Goal: Check status: Check status

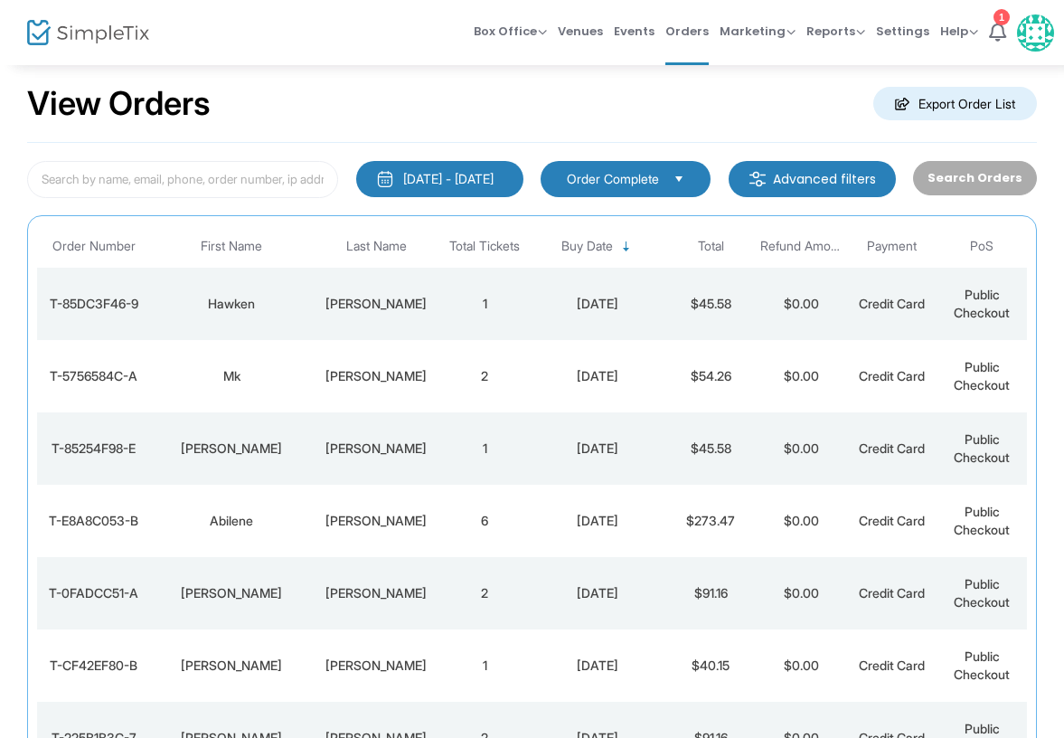
scroll to position [33, 0]
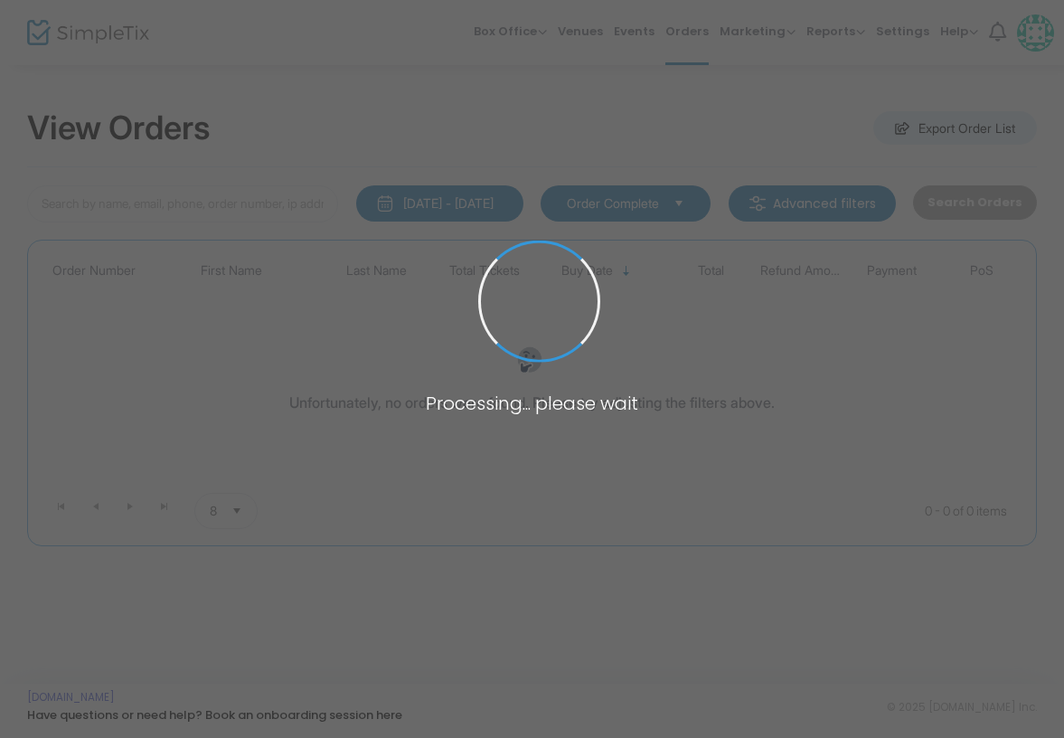
scroll to position [33, 0]
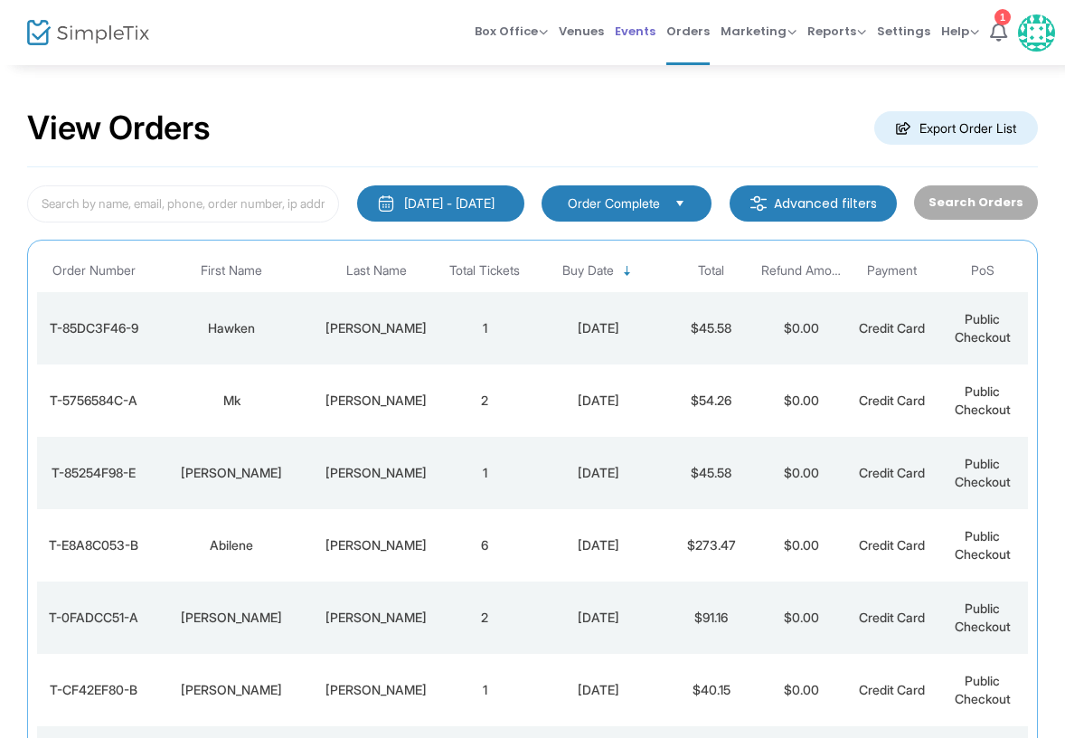
click at [636, 30] on span "Events" at bounding box center [635, 31] width 41 height 46
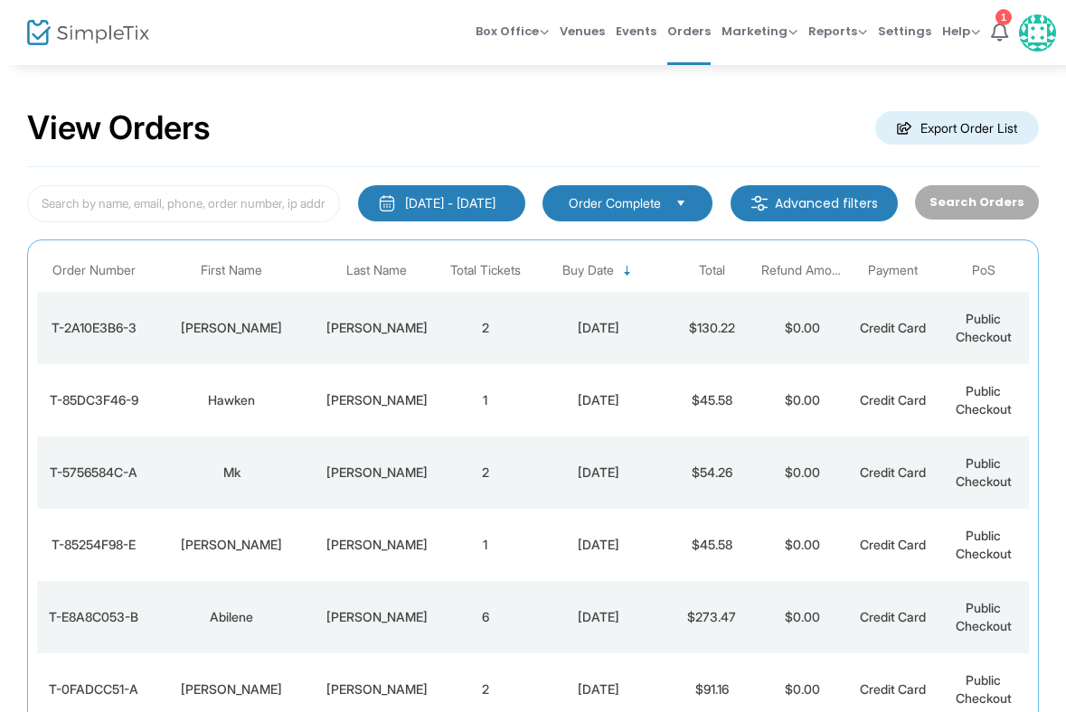
click at [390, 324] on div "[PERSON_NAME]" at bounding box center [376, 328] width 117 height 18
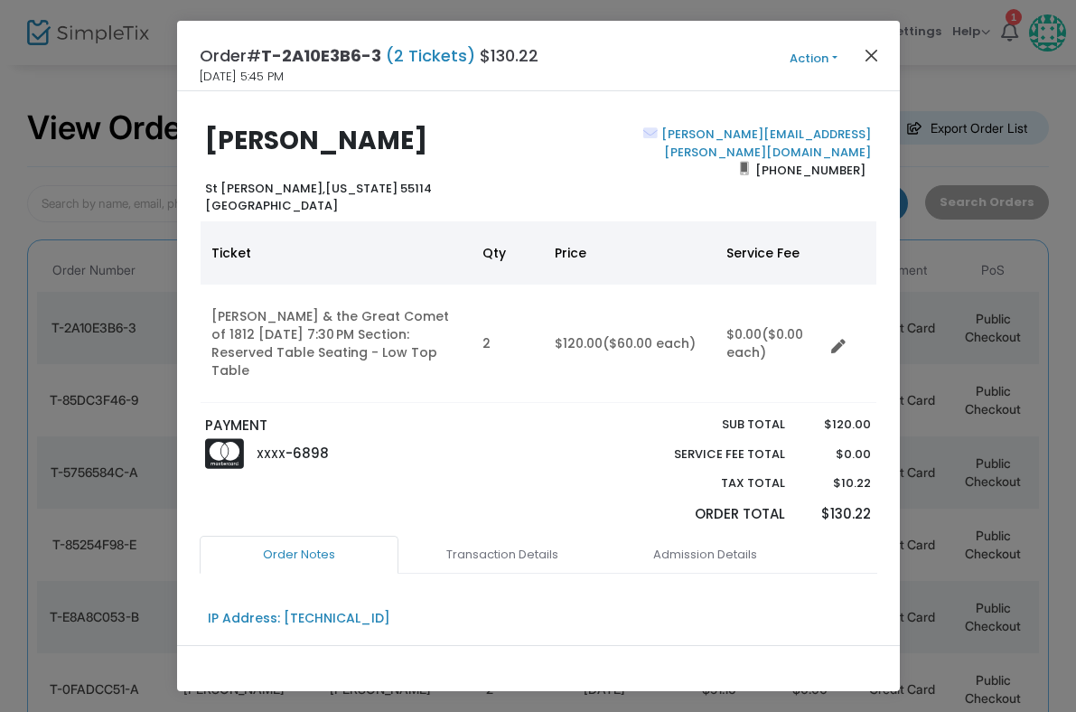
click at [873, 52] on button "Close" at bounding box center [871, 54] width 23 height 23
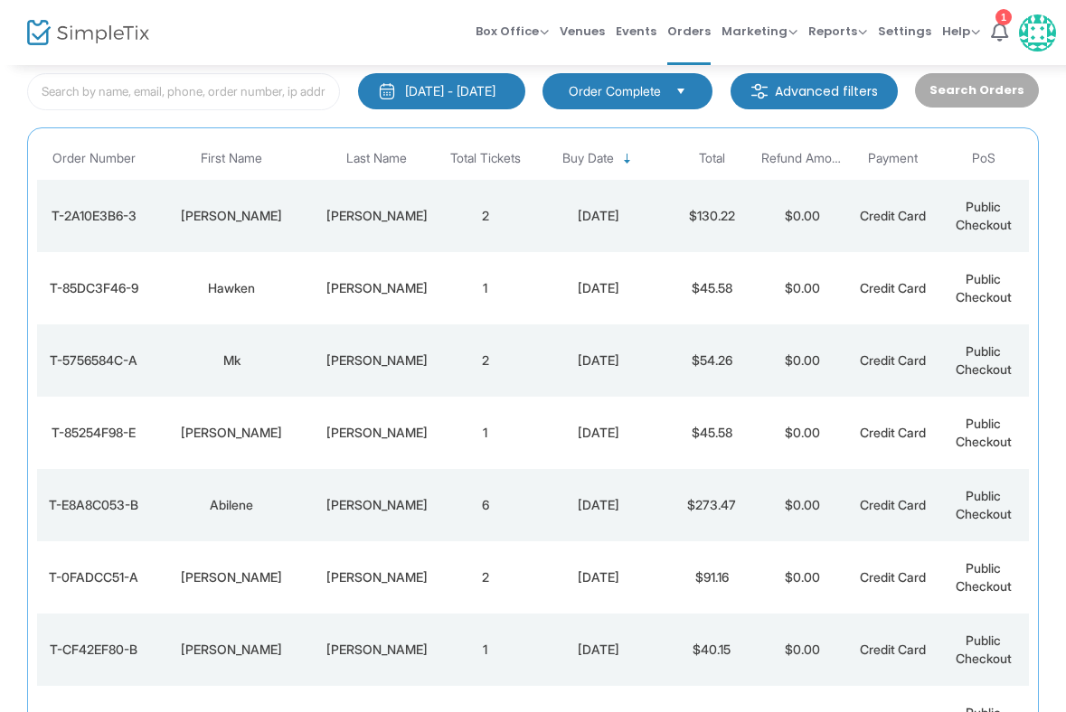
scroll to position [156, 0]
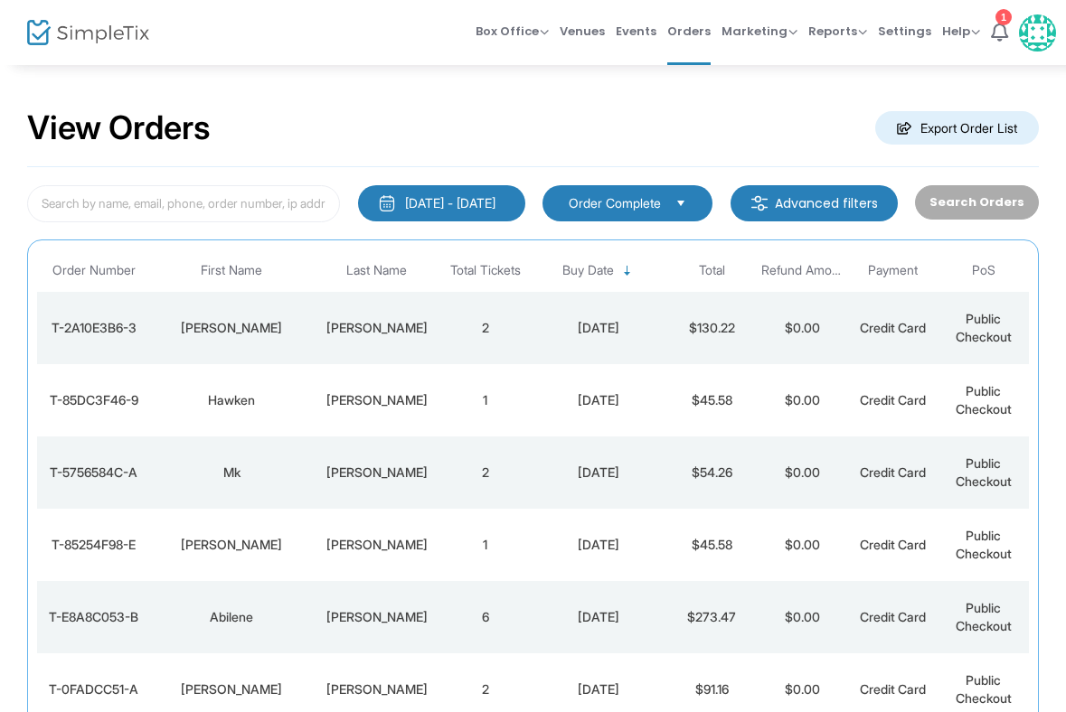
click at [485, 332] on td "2" at bounding box center [485, 328] width 90 height 72
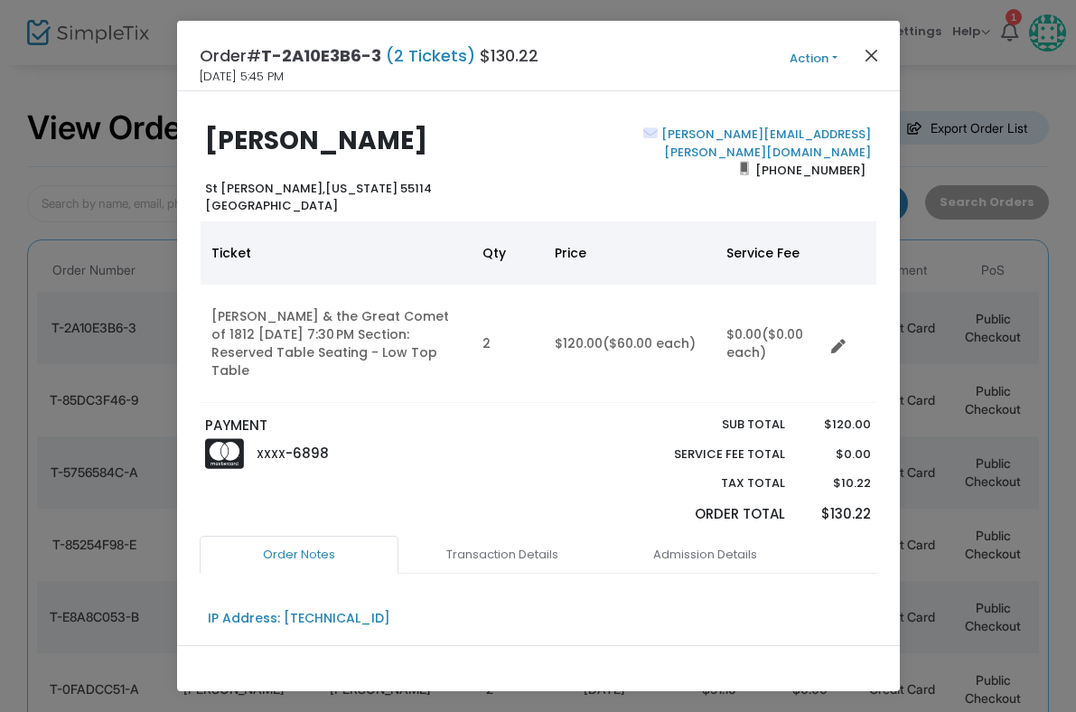
click at [870, 57] on button "Close" at bounding box center [871, 54] width 23 height 23
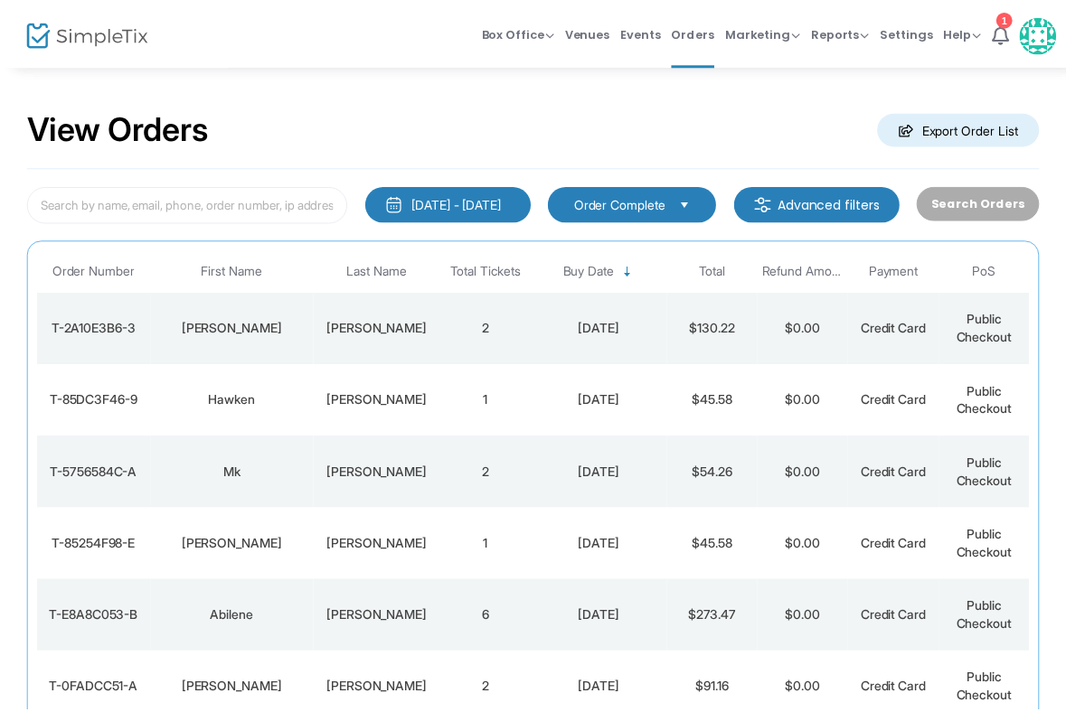
scroll to position [156, 0]
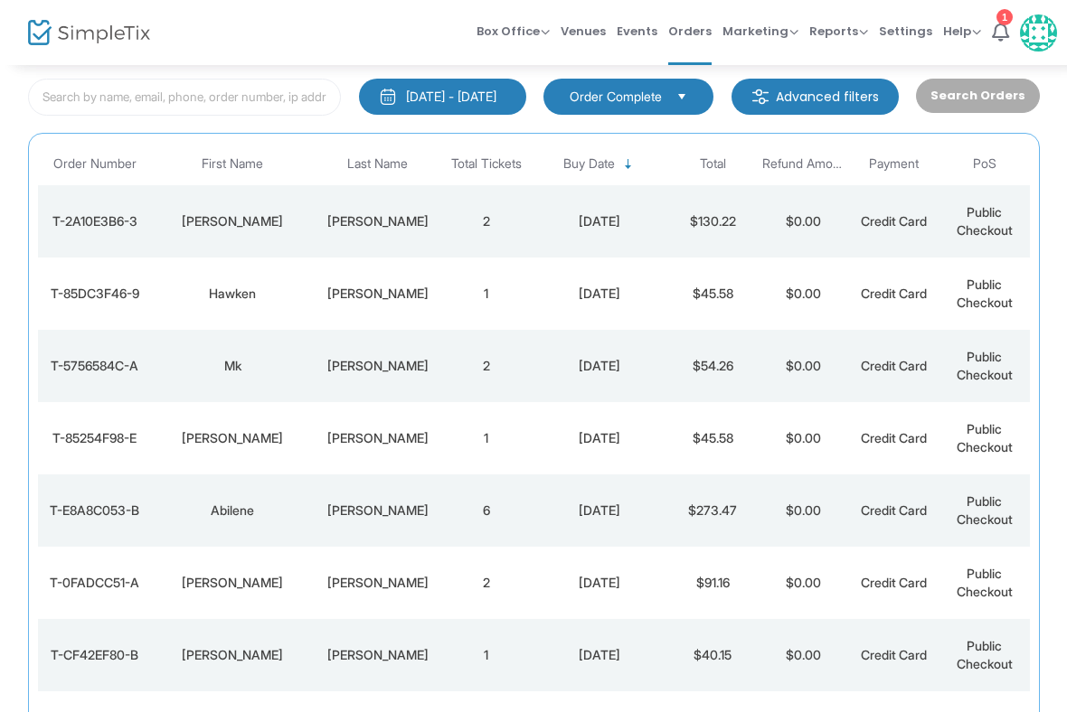
scroll to position [105, 0]
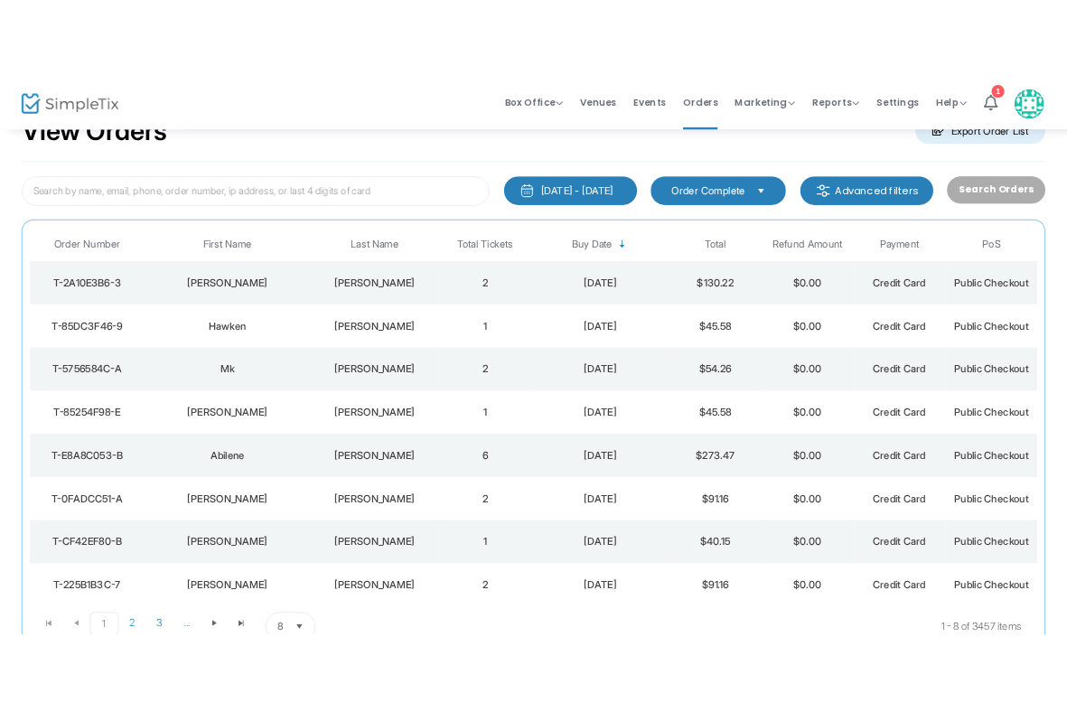
scroll to position [13, 0]
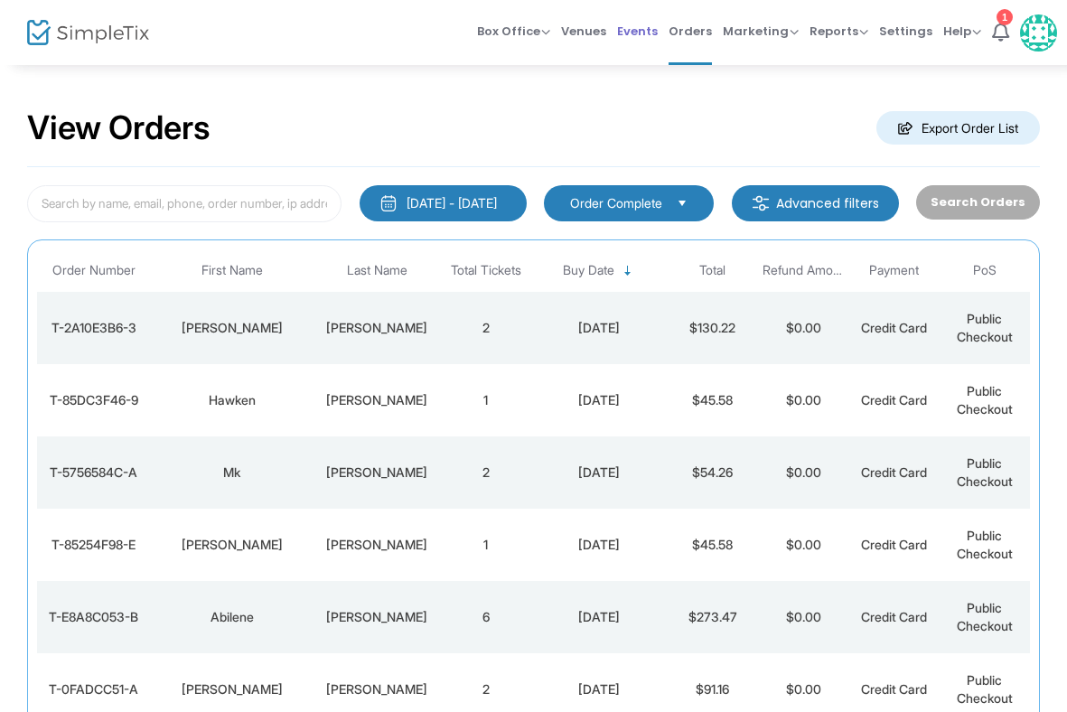
click at [650, 37] on span "Events" at bounding box center [637, 31] width 41 height 46
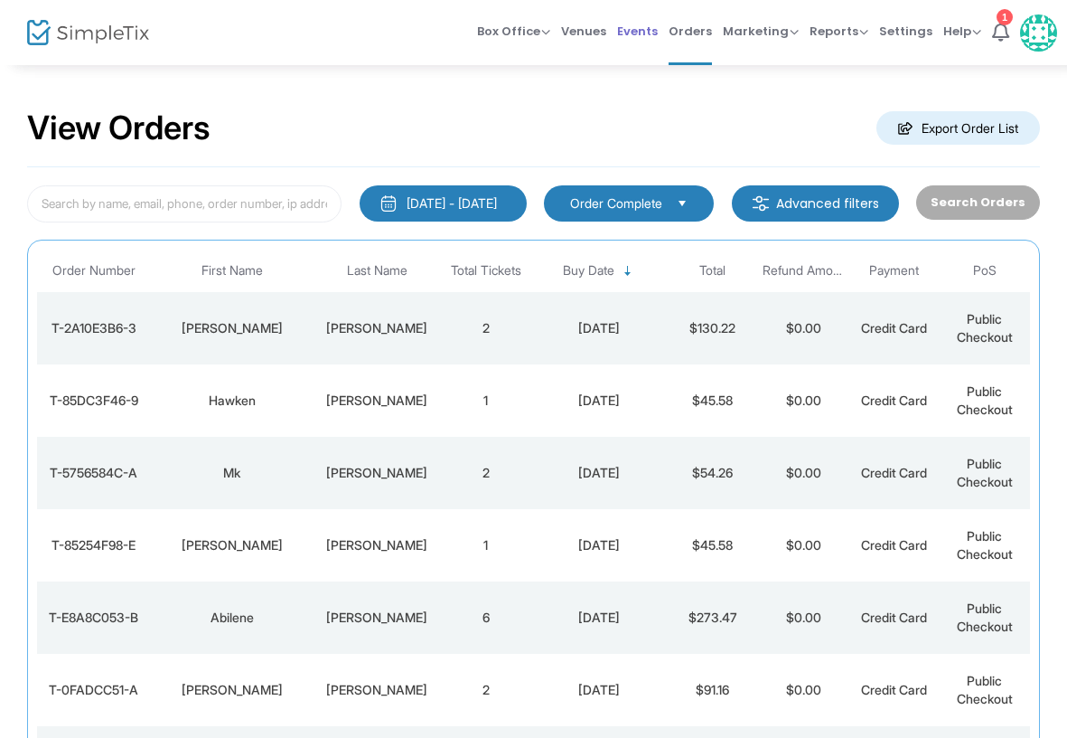
click at [654, 26] on span "Events" at bounding box center [637, 31] width 41 height 46
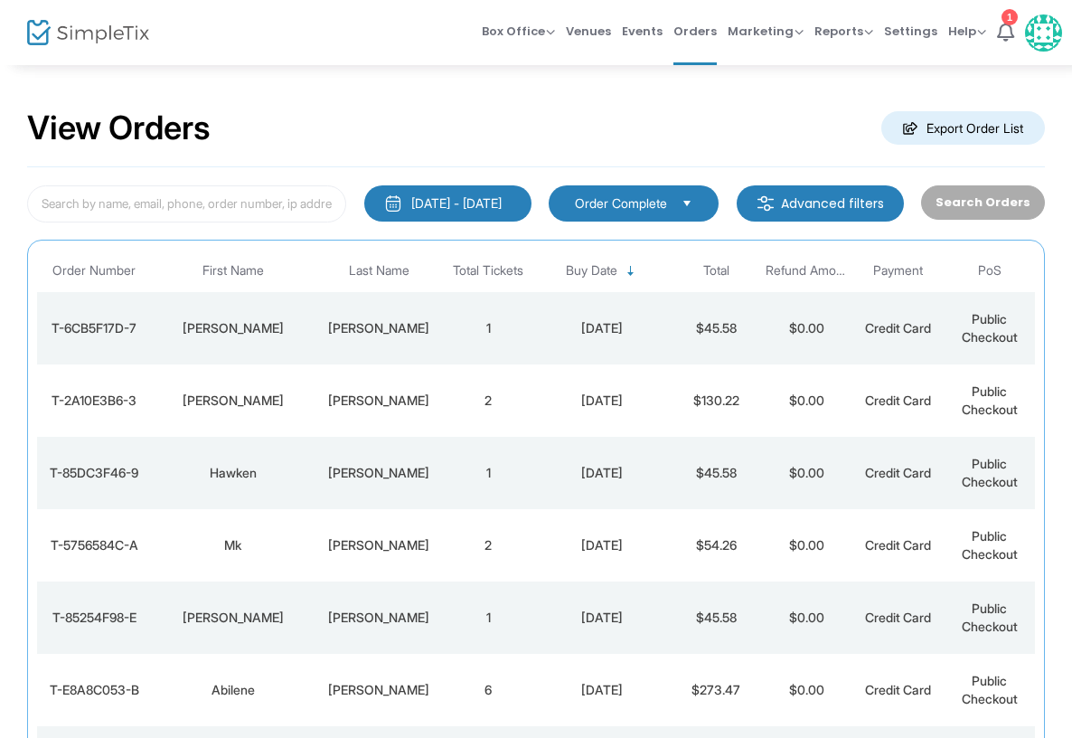
click at [348, 319] on div "[PERSON_NAME]" at bounding box center [378, 328] width 118 height 18
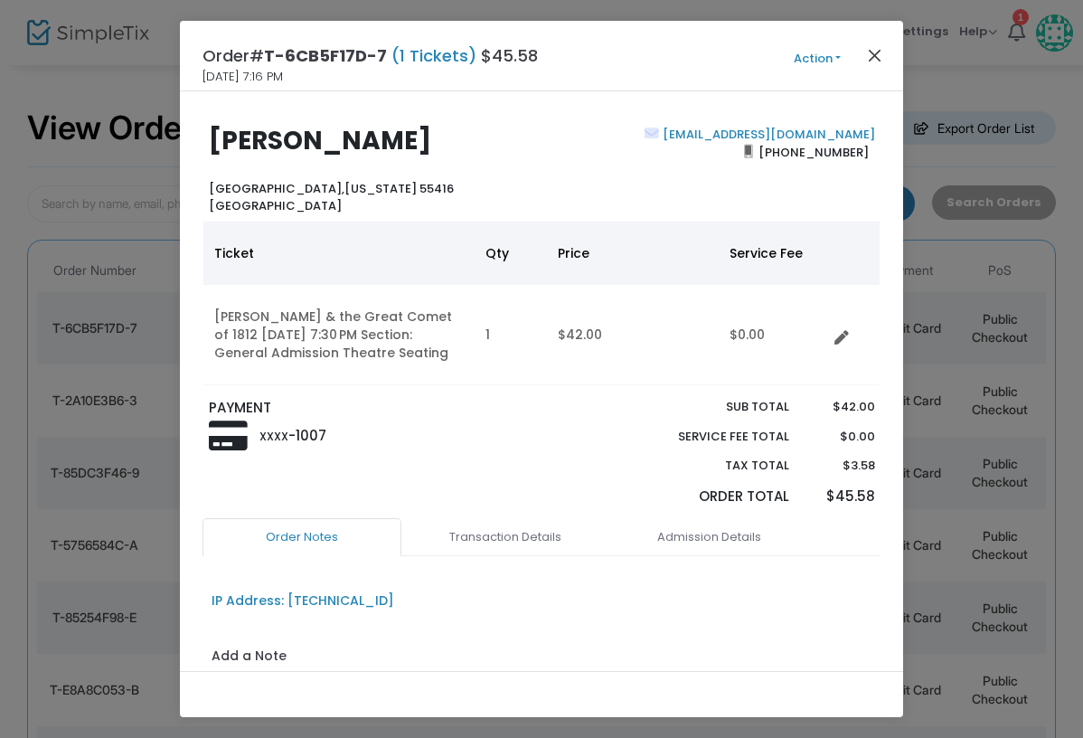
click at [878, 52] on button "Close" at bounding box center [874, 54] width 23 height 23
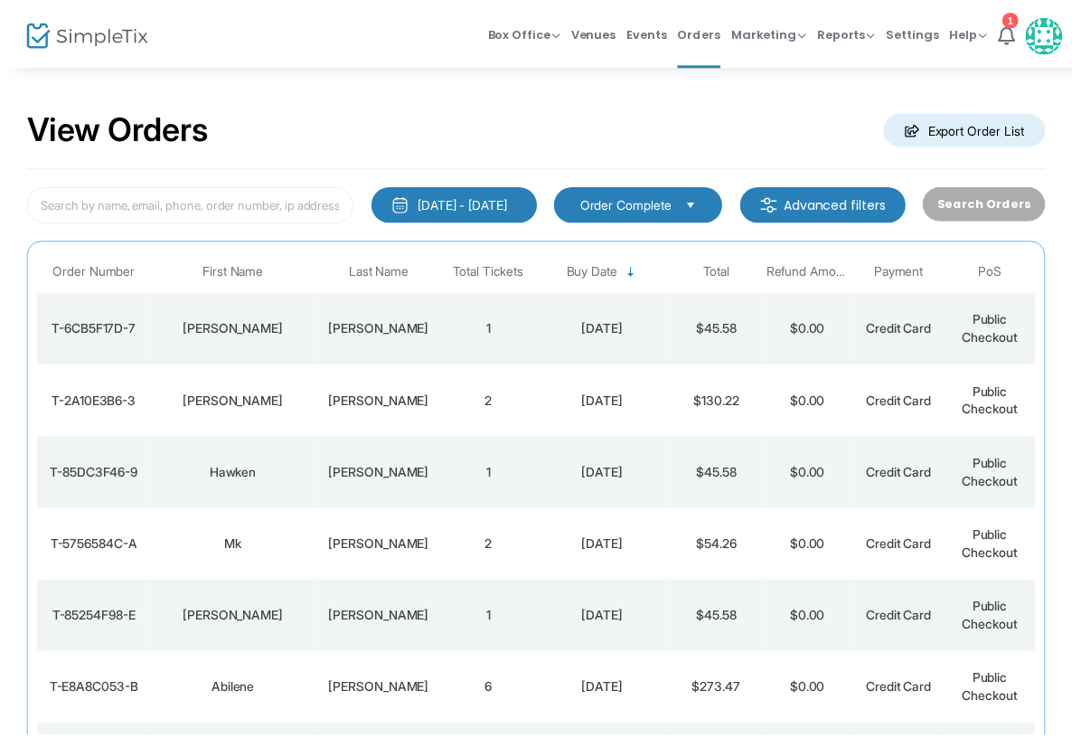
scroll to position [131, 0]
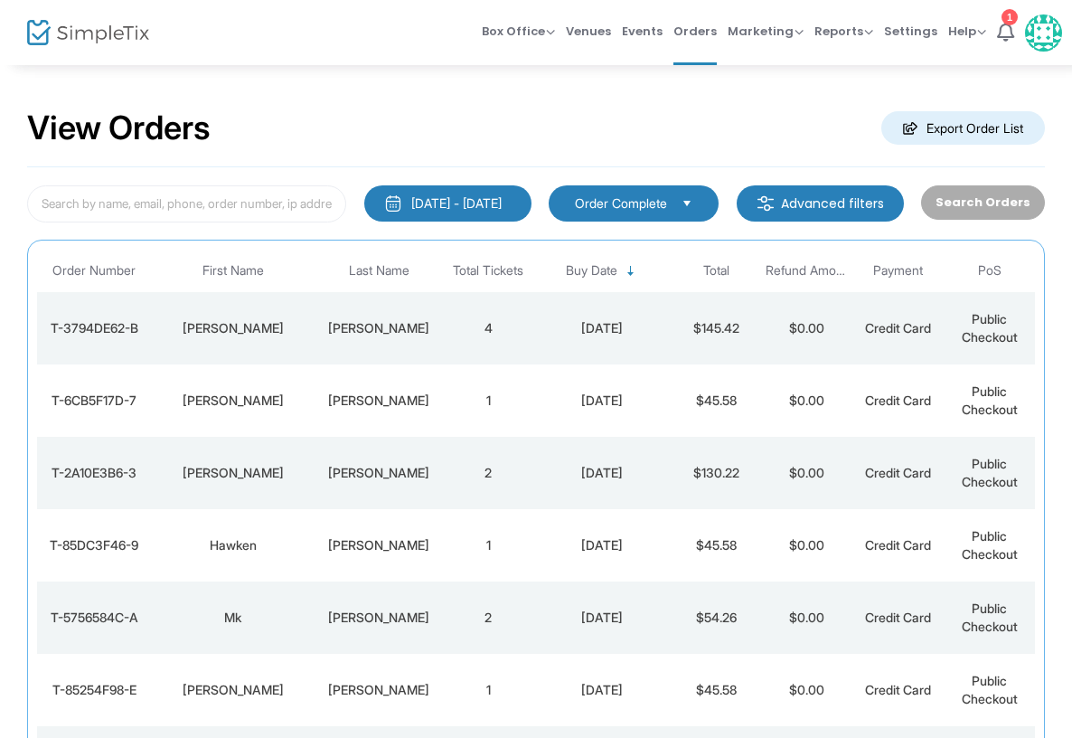
click at [357, 319] on div "Donnelly" at bounding box center [378, 328] width 118 height 18
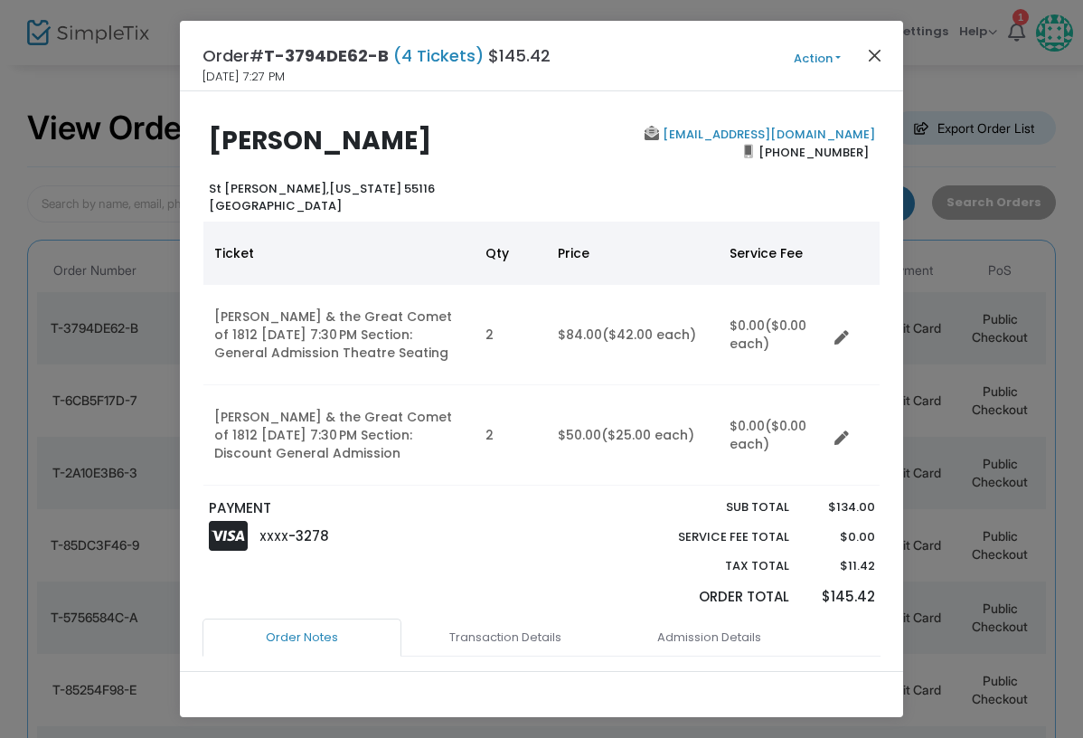
click at [873, 55] on button "Close" at bounding box center [874, 54] width 23 height 23
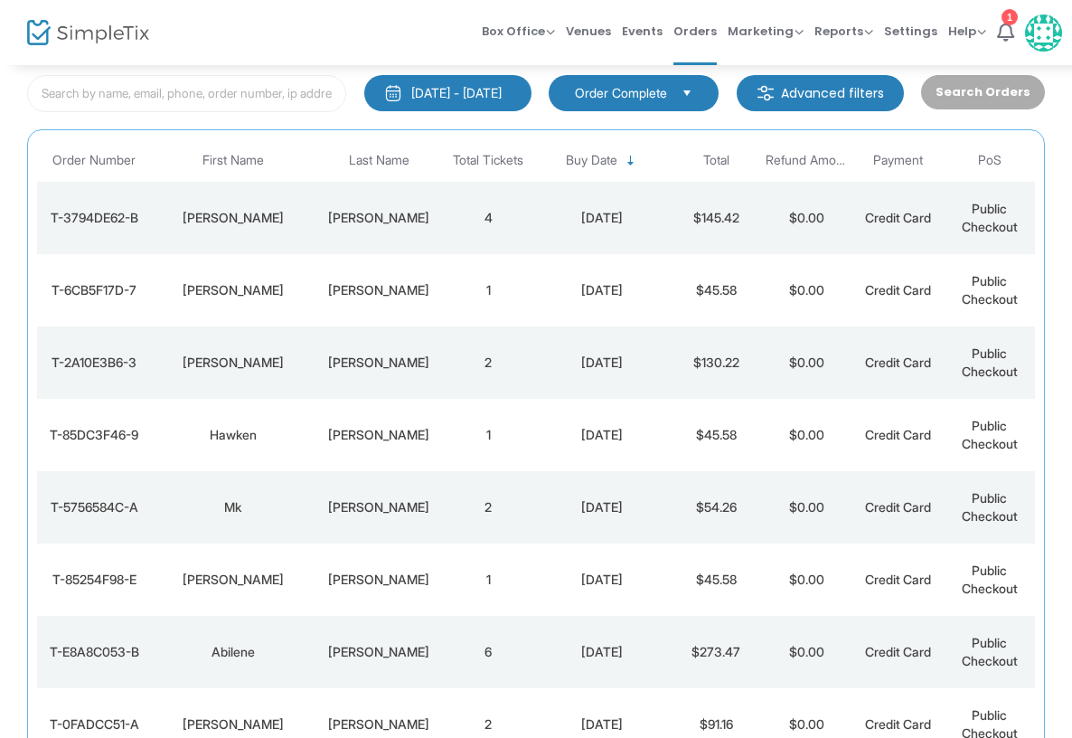
scroll to position [131, 0]
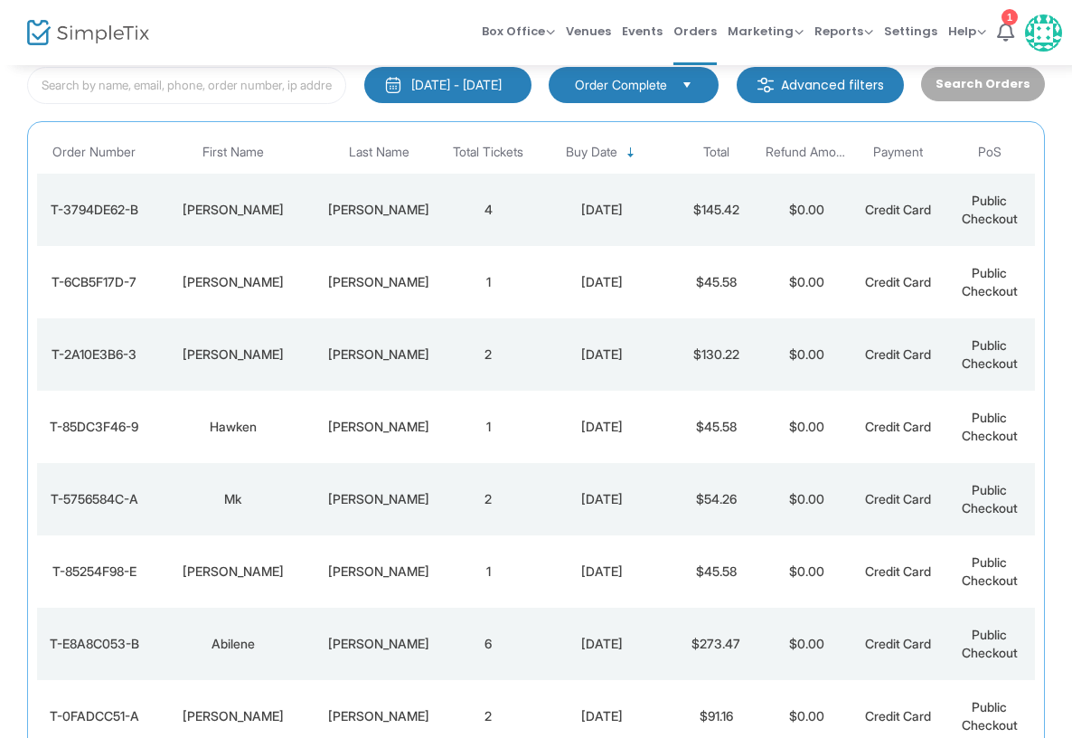
scroll to position [84, 0]
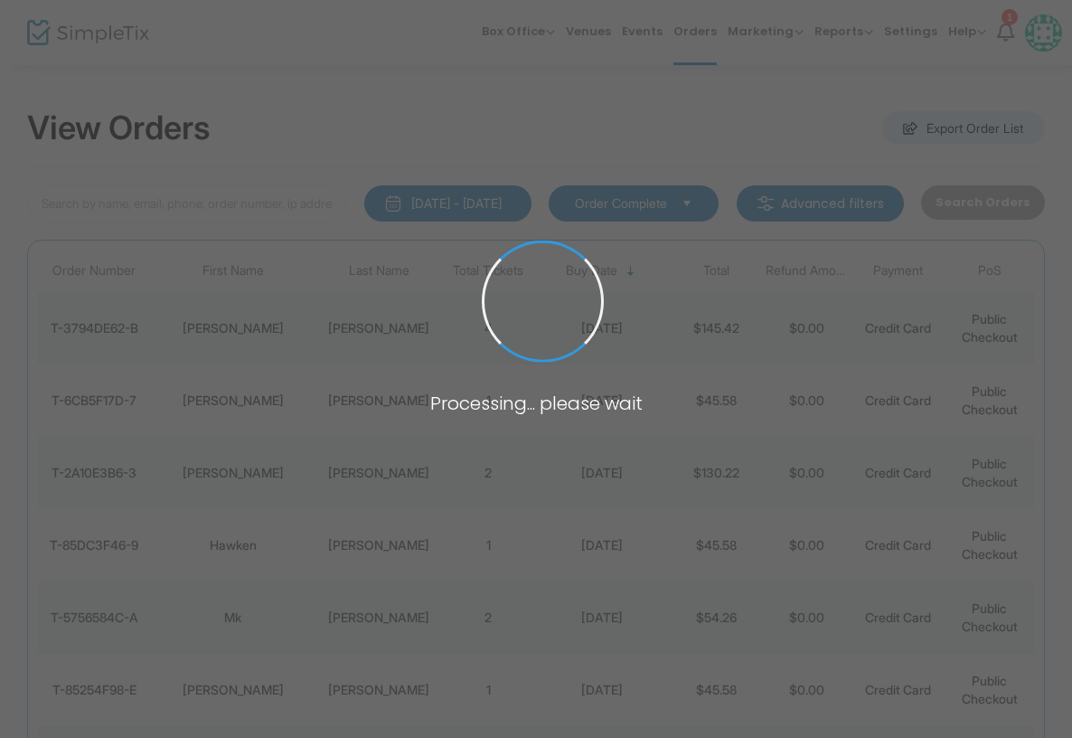
scroll to position [84, 0]
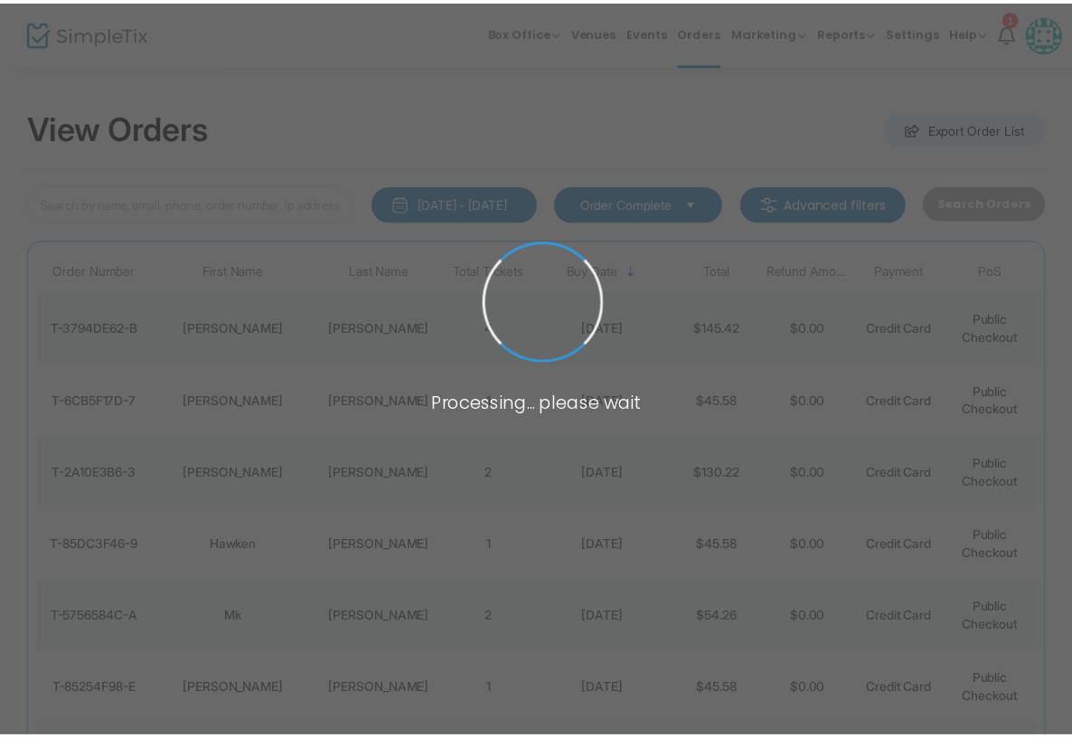
scroll to position [84, 0]
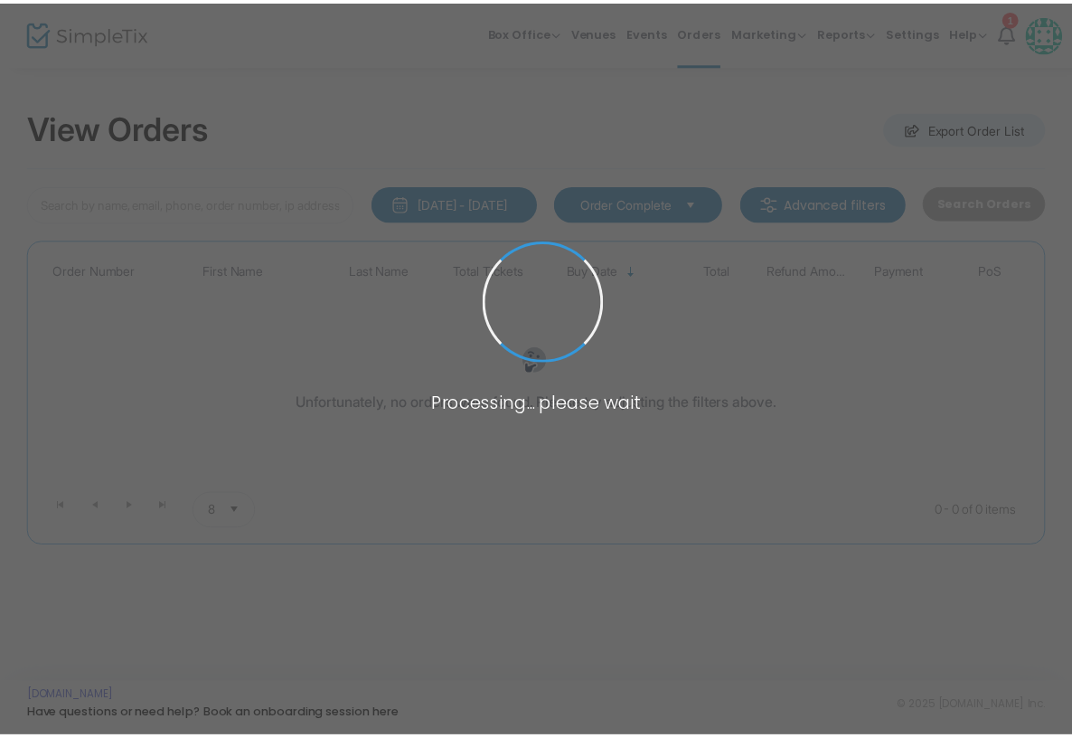
scroll to position [84, 0]
